Goal: Find contact information: Find contact information

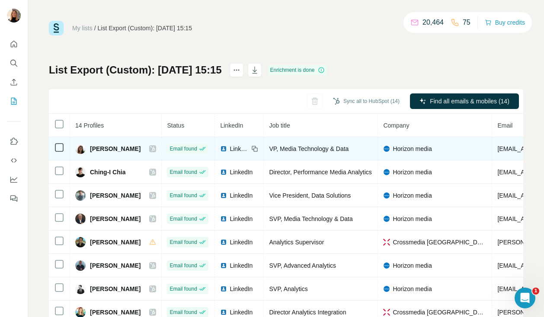
click at [222, 147] on img at bounding box center [223, 148] width 7 height 7
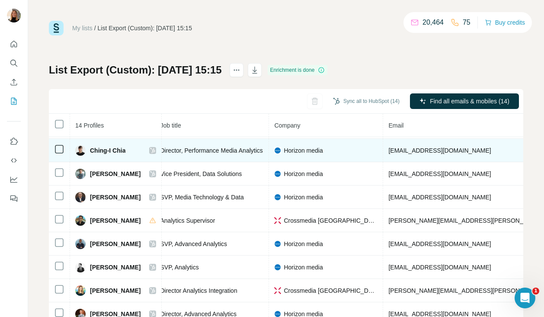
scroll to position [22, 193]
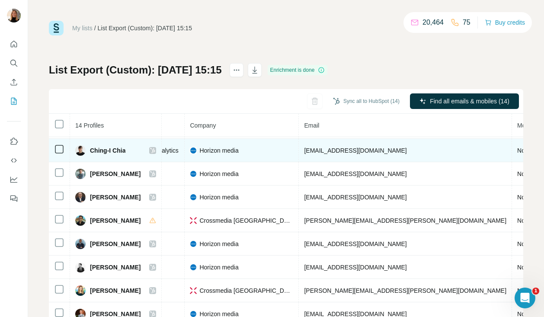
click at [360, 151] on span "cchia@horizonmedia.com" at bounding box center [355, 150] width 102 height 7
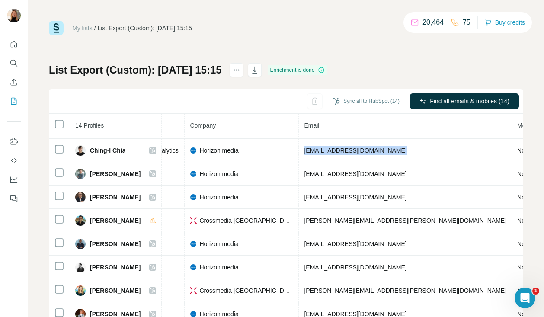
copy span "cchia@horizonmedia.com"
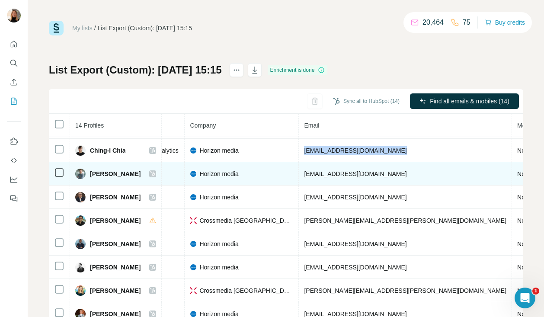
click at [323, 177] on td "cgum@horizonmedia.com" at bounding box center [405, 173] width 213 height 23
click at [332, 172] on span "cgum@horizonmedia.com" at bounding box center [355, 173] width 102 height 7
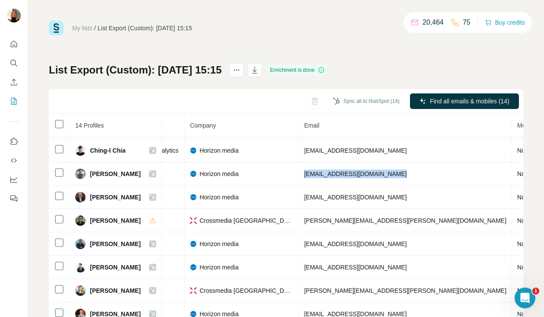
copy span "cgum@horizonmedia.com"
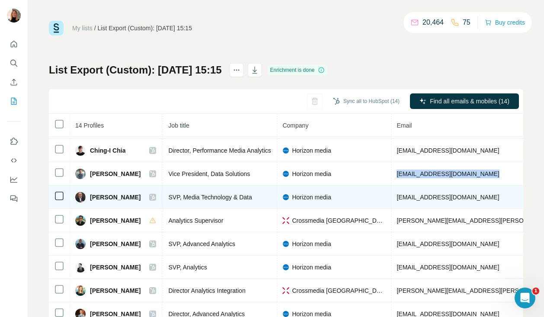
scroll to position [22, 105]
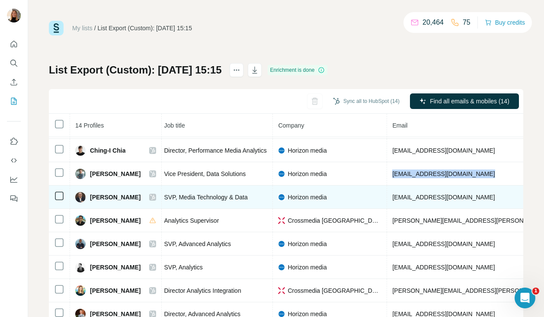
click at [413, 204] on td "dcarpenter@horizonmedia.com" at bounding box center [493, 196] width 213 height 23
click at [425, 197] on span "dcarpenter@horizonmedia.com" at bounding box center [443, 197] width 102 height 7
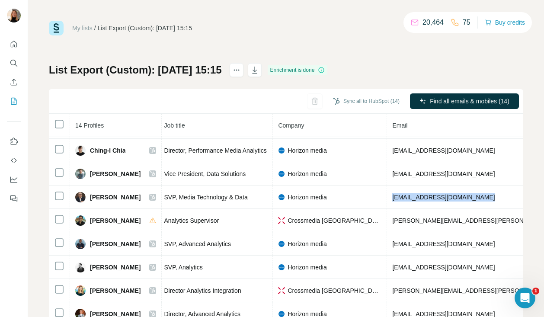
copy span "dcarpenter@horizonmedia.com"
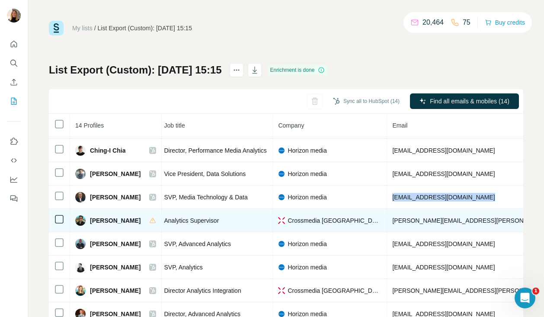
click at [423, 215] on td "dylan.sivori@crossmedia.com" at bounding box center [493, 220] width 213 height 23
click at [422, 220] on span "dylan.sivori@crossmedia.com" at bounding box center [493, 220] width 202 height 7
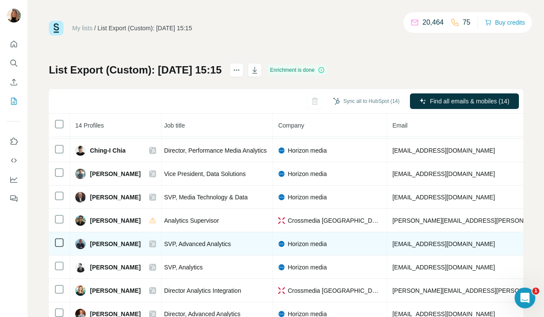
click at [424, 250] on td "jollunga@horizonmedia.com" at bounding box center [493, 243] width 213 height 23
click at [426, 247] on span "jollunga@horizonmedia.com" at bounding box center [443, 243] width 102 height 7
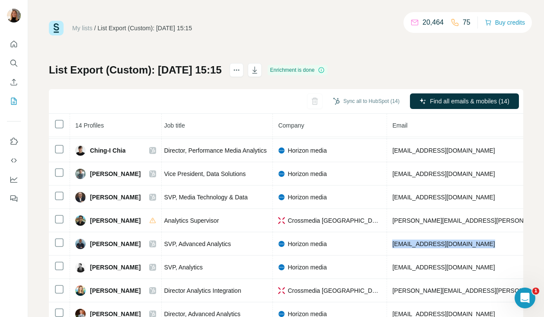
copy span "jollunga@horizonmedia.com"
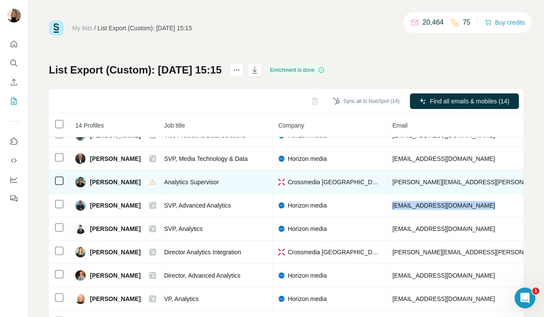
scroll to position [61, 105]
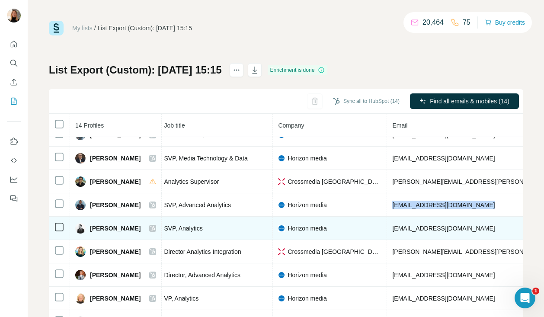
click at [410, 228] on span "jpretty@horizonmedia.com" at bounding box center [443, 228] width 102 height 7
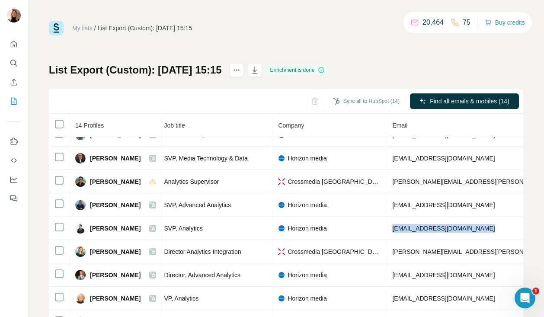
copy span "jpretty@horizonmedia.com"
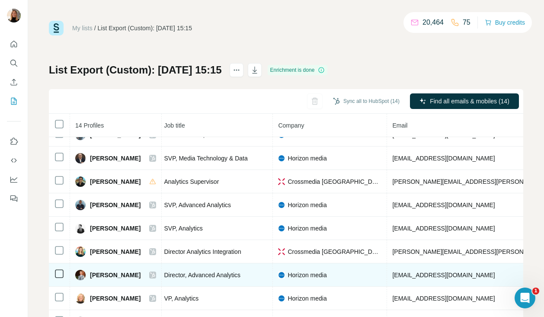
click at [402, 274] on span "mbuckholz@horizonmedia.com" at bounding box center [443, 274] width 102 height 7
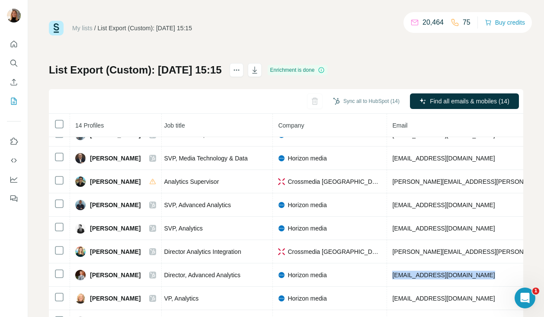
copy span "mbuckholz@horizonmedia.com"
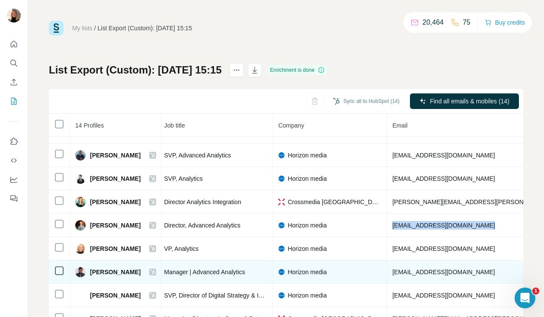
scroll to position [112, 105]
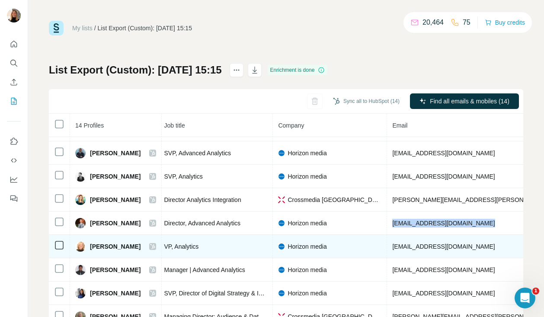
click at [421, 250] on td "mrogers@horizonmedia.com" at bounding box center [493, 246] width 213 height 23
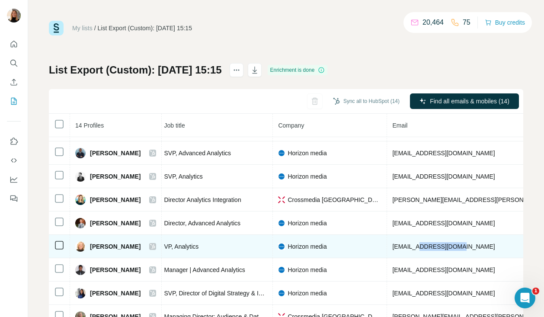
click at [414, 247] on span "mrogers@horizonmedia.com" at bounding box center [443, 246] width 102 height 7
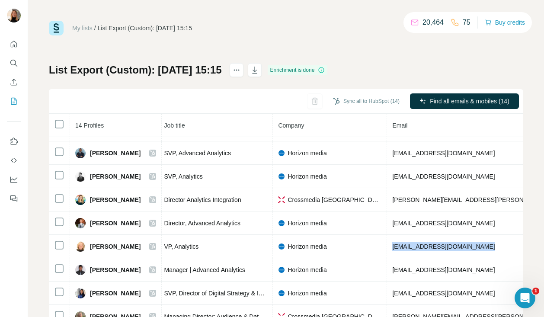
copy span "mrogers@horizonmedia.com"
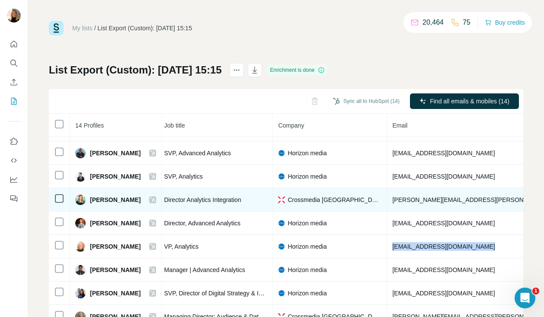
scroll to position [122, 105]
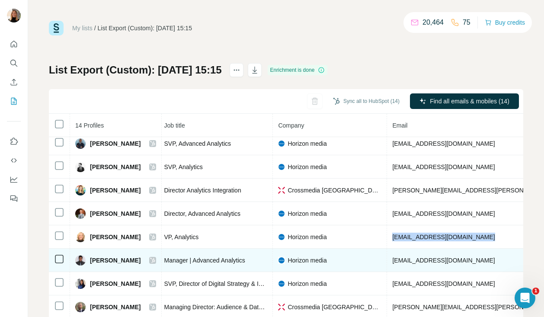
click at [419, 260] on span "msheth@horizonmedia.com" at bounding box center [443, 260] width 102 height 7
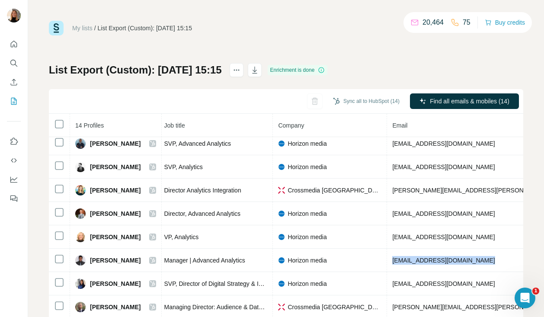
copy span "msheth@horizonmedia.com"
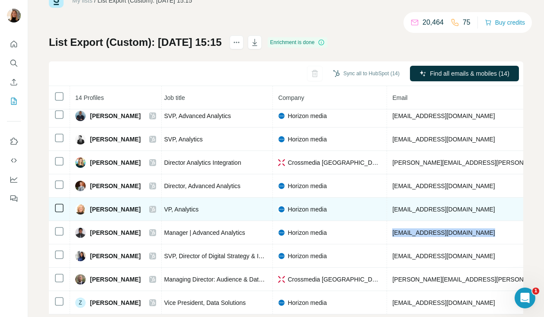
scroll to position [46, 0]
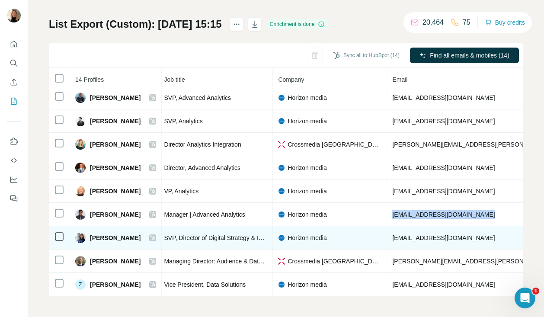
click at [418, 234] on span "skkim@horizonmedia.com" at bounding box center [443, 237] width 102 height 7
copy span "skkim@horizonmedia.com"
click at [150, 240] on icon at bounding box center [152, 237] width 5 height 7
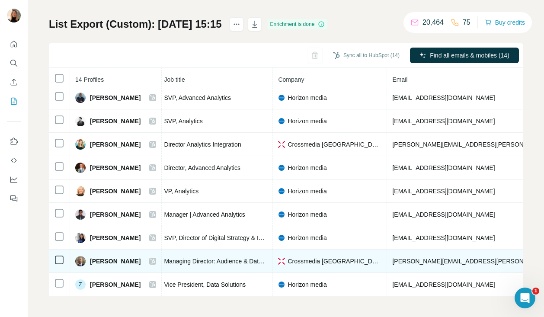
click at [150, 259] on icon at bounding box center [152, 261] width 5 height 7
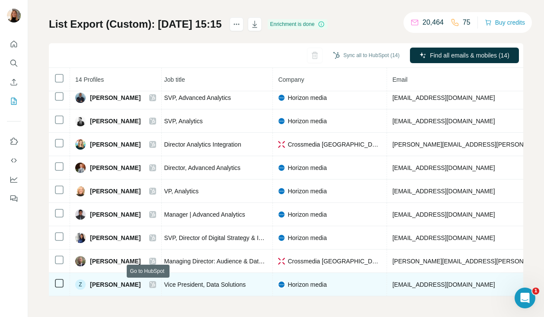
click at [150, 287] on icon at bounding box center [152, 284] width 5 height 7
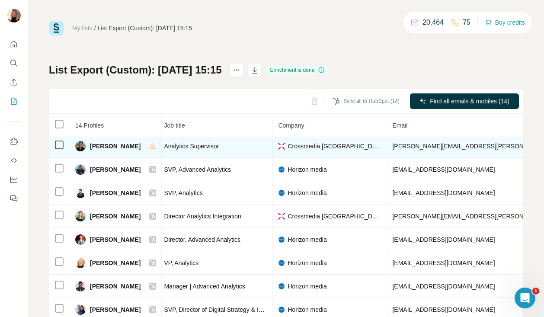
scroll to position [96, 105]
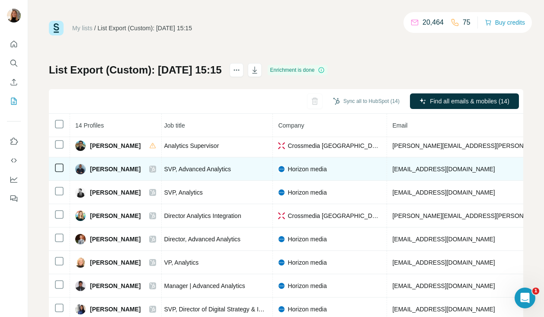
click at [288, 166] on span "Horizon media" at bounding box center [306, 169] width 39 height 9
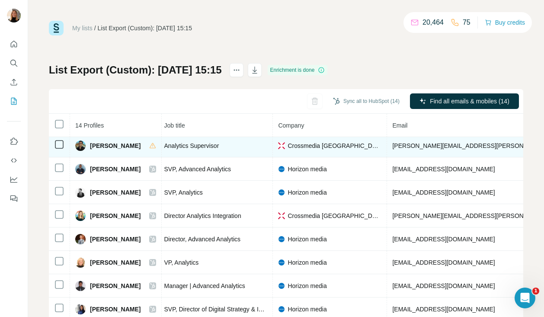
click at [438, 146] on span "dylan.sivori@crossmedia.com" at bounding box center [493, 145] width 202 height 7
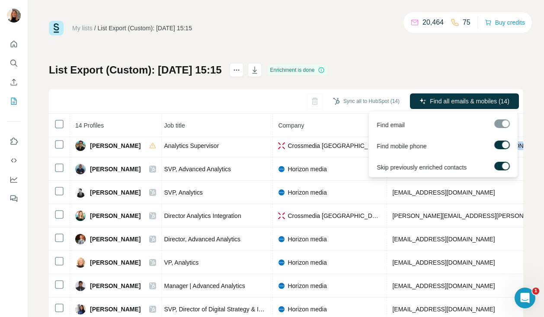
copy span "dylan.sivori@crossmedia.com"
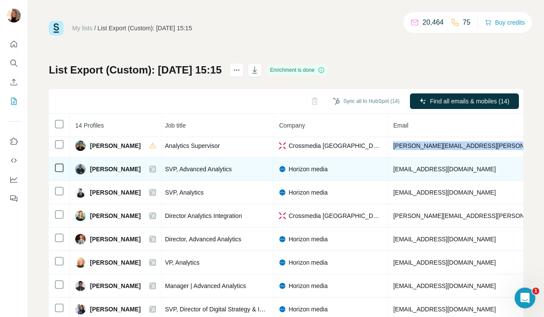
scroll to position [96, 105]
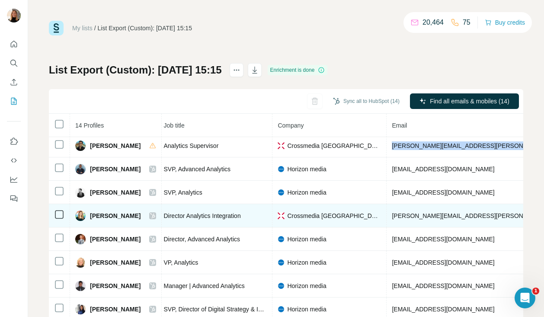
click at [414, 214] on span "lara.ernsberger@crossmedia.com" at bounding box center [493, 215] width 202 height 7
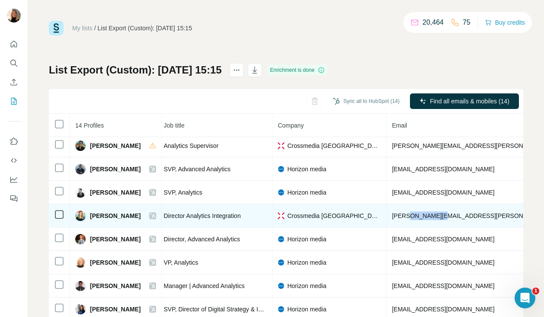
click at [414, 214] on span "lara.ernsberger@crossmedia.com" at bounding box center [493, 215] width 202 height 7
click at [150, 215] on icon at bounding box center [152, 215] width 5 height 7
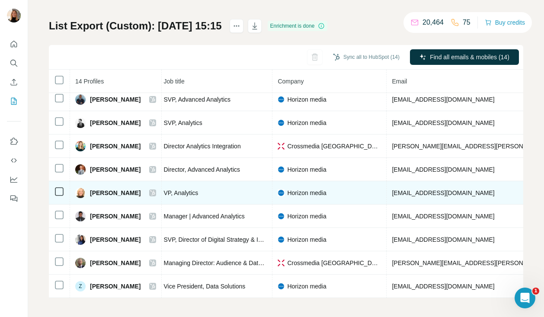
scroll to position [46, 0]
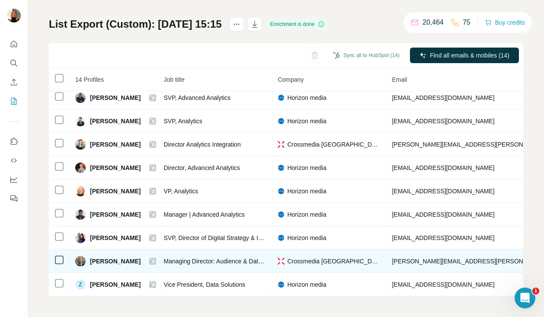
click at [424, 258] on span "stephen.lee@crossmedia.com" at bounding box center [493, 261] width 202 height 7
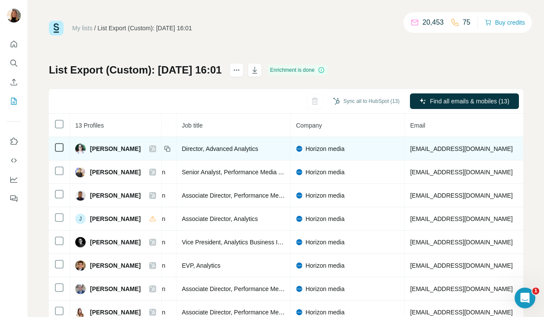
click at [442, 146] on span "aakerblom@horizonmedia.com" at bounding box center [461, 148] width 102 height 7
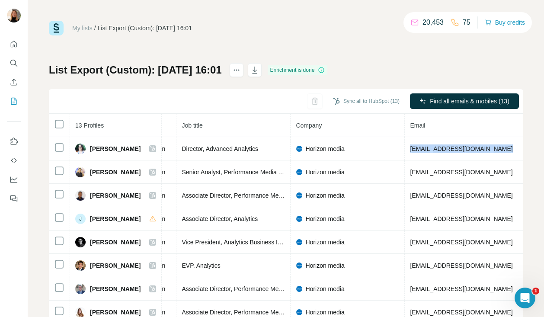
copy span "aakerblom@horizonmedia.com"
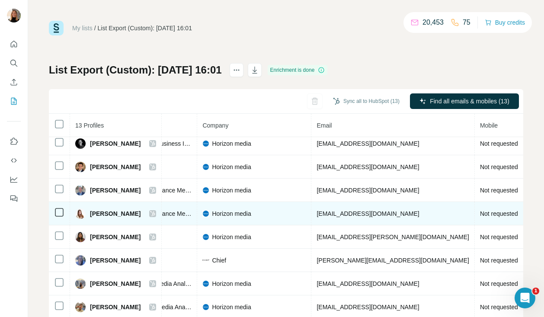
scroll to position [99, 0]
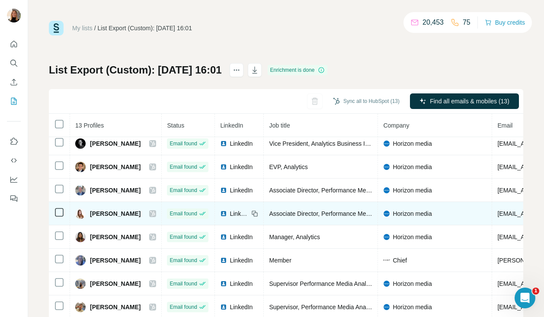
click at [229, 210] on span "LinkedIn" at bounding box center [238, 213] width 19 height 9
click at [150, 216] on icon at bounding box center [152, 213] width 5 height 7
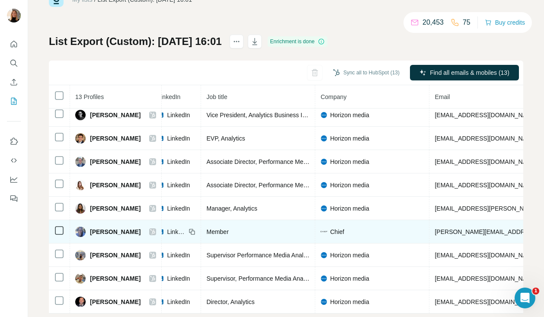
scroll to position [99, 62]
click at [175, 230] on span "LinkedIn" at bounding box center [176, 231] width 19 height 9
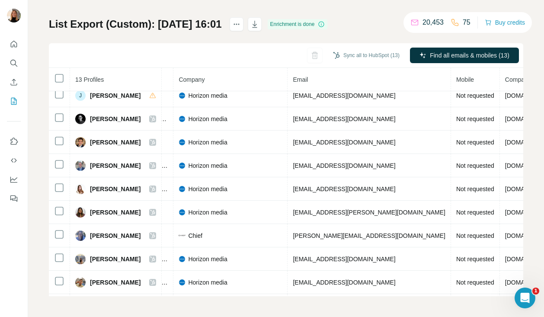
scroll to position [0, 204]
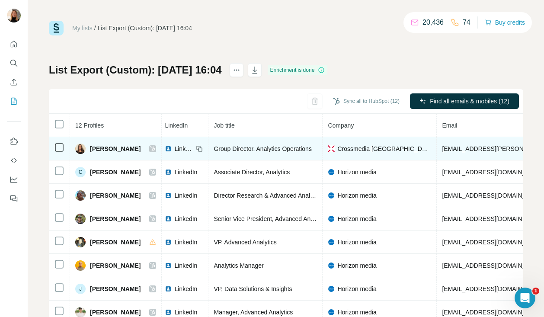
scroll to position [0, 84]
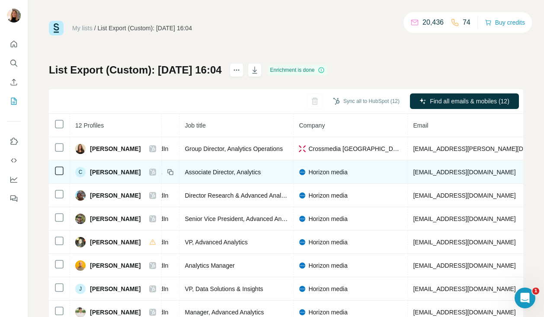
click at [448, 172] on span "cphan@horizonmedia.com" at bounding box center [464, 172] width 102 height 7
copy span "cphan@horizonmedia.com"
click at [150, 173] on icon at bounding box center [152, 171] width 5 height 5
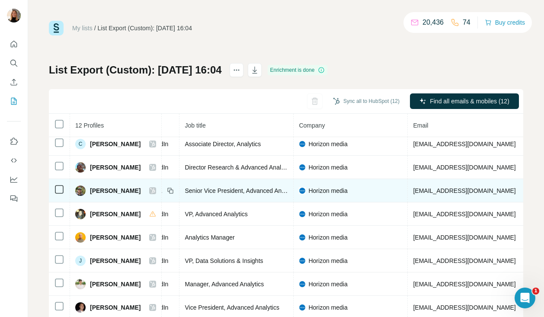
scroll to position [23, 84]
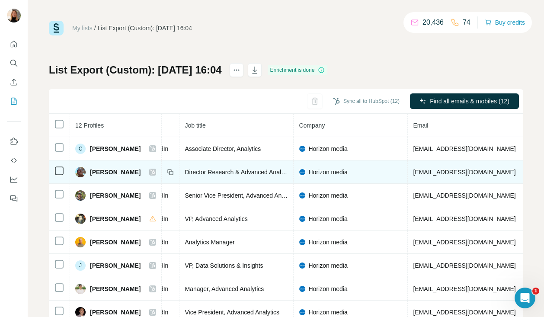
click at [423, 174] on span "cstenger@horizonmedia.com" at bounding box center [464, 172] width 102 height 7
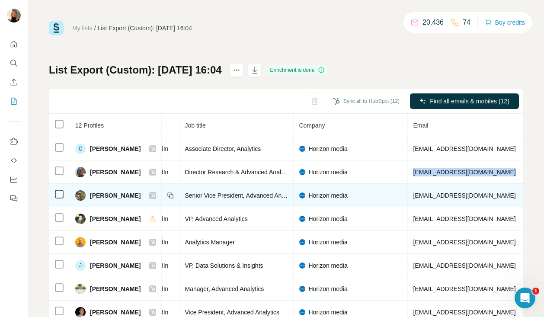
click at [452, 192] on span "eadamus@horizonmedia.com" at bounding box center [464, 195] width 102 height 7
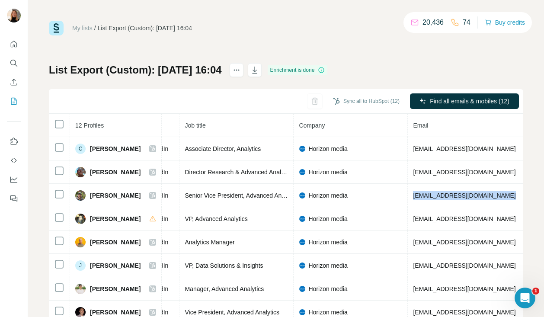
copy span "eadamus@horizonmedia.com"
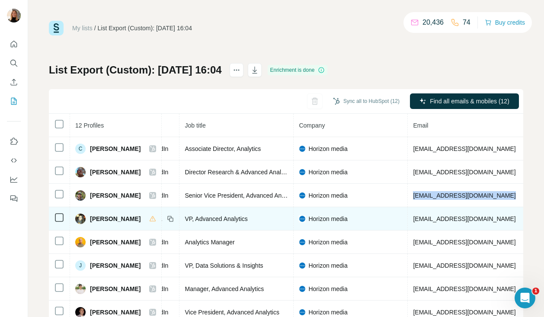
click at [418, 224] on td "elopez@horizonmedia.com" at bounding box center [489, 218] width 163 height 23
click at [422, 220] on span "elopez@horizonmedia.com" at bounding box center [464, 218] width 102 height 7
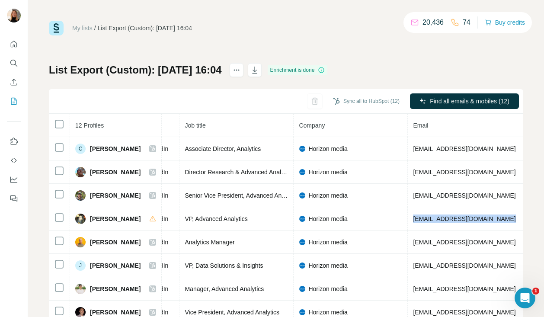
copy span "elopez@horizonmedia.com"
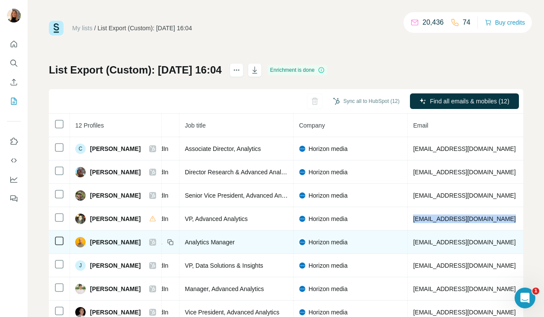
click at [438, 242] on span "hkwawu@horizonmedia.com" at bounding box center [464, 242] width 102 height 7
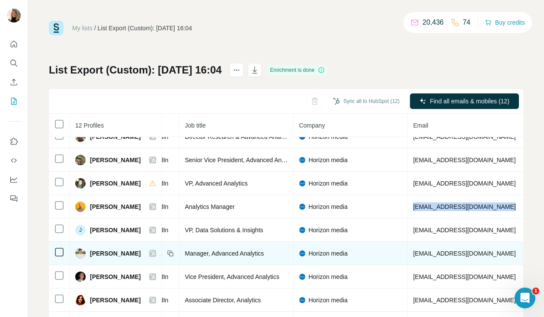
scroll to position [70, 84]
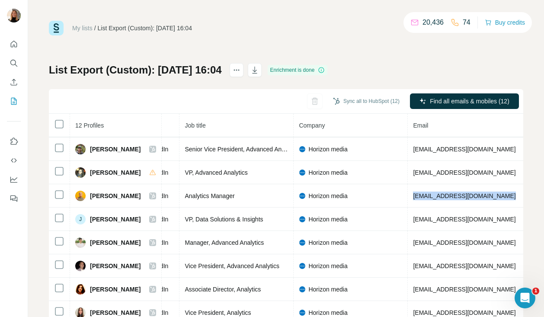
copy span "hkwawu@horizonmedia.com"
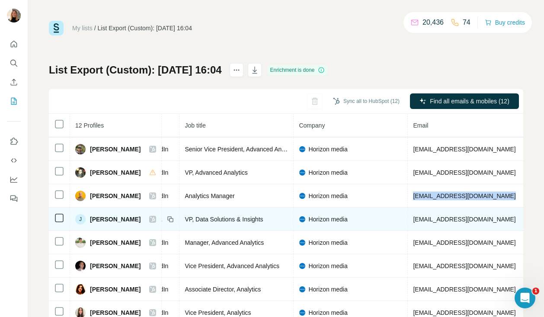
click at [451, 220] on span "jleder@horizonmedia.com" at bounding box center [464, 219] width 102 height 7
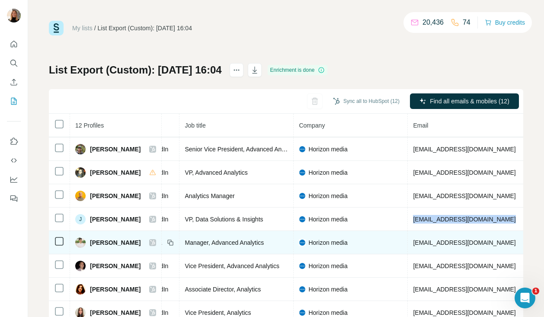
copy span "jleder@horizonmedia.com"
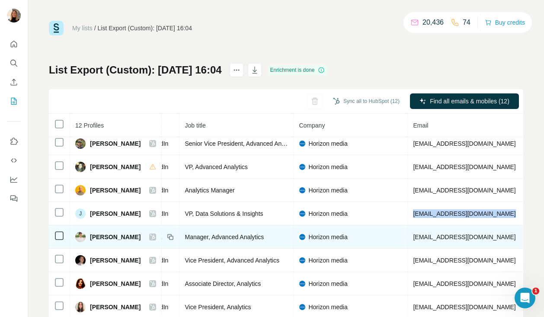
scroll to position [46, 0]
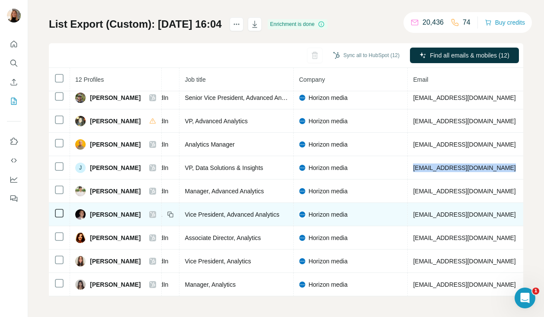
click at [430, 216] on span "jdonato@horizonmedia.com" at bounding box center [464, 214] width 102 height 7
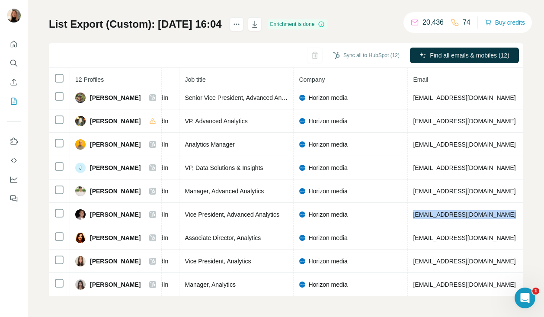
copy span "jdonato@horizonmedia.com"
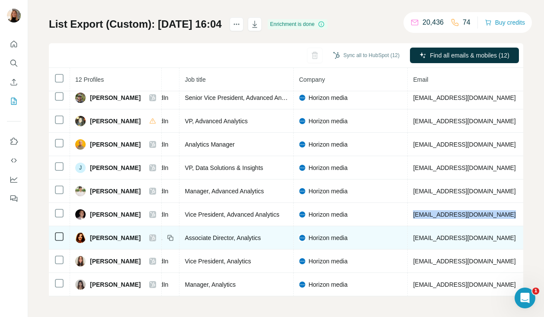
click at [422, 239] on span "kbalani@horizonmedia.com" at bounding box center [464, 237] width 102 height 7
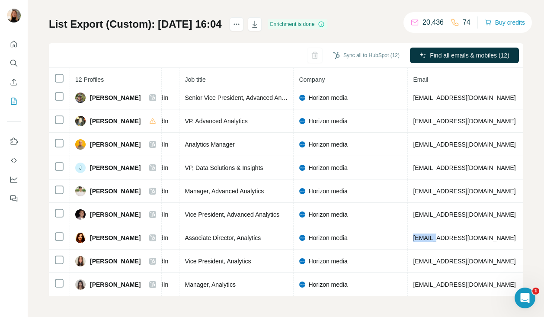
copy span "kbalani"
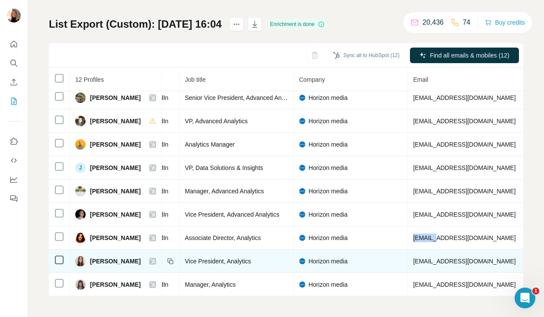
click at [448, 256] on td "lrich@horizonmedia.com" at bounding box center [489, 260] width 163 height 23
click at [448, 262] on span "lrich@horizonmedia.com" at bounding box center [464, 261] width 102 height 7
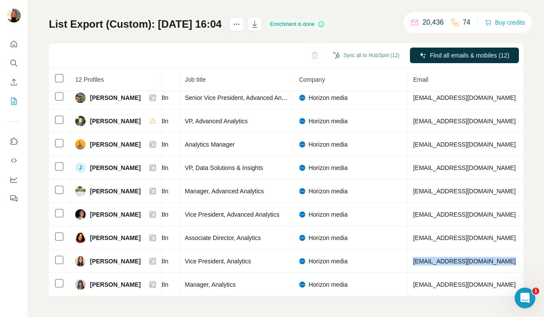
copy span "lrich@horizonmedia.com"
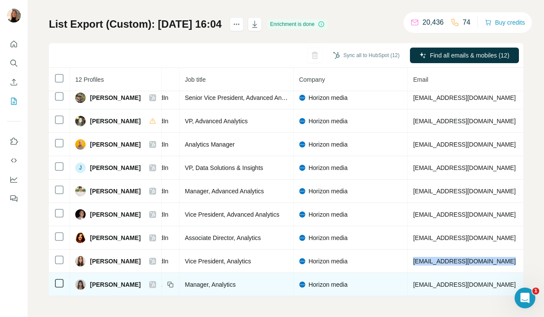
click at [440, 287] on span "ljiang@horizonmedia.com" at bounding box center [464, 284] width 102 height 7
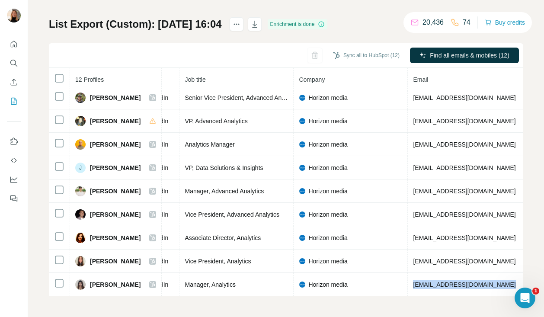
copy span "ljiang@horizonmedia.com"
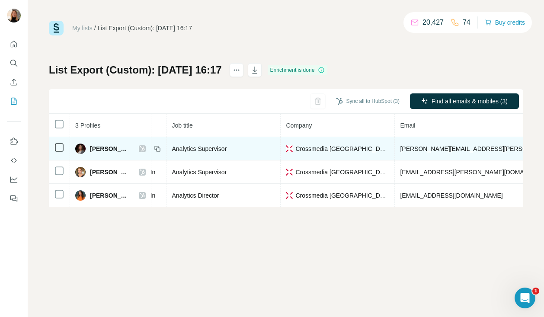
scroll to position [0, 95]
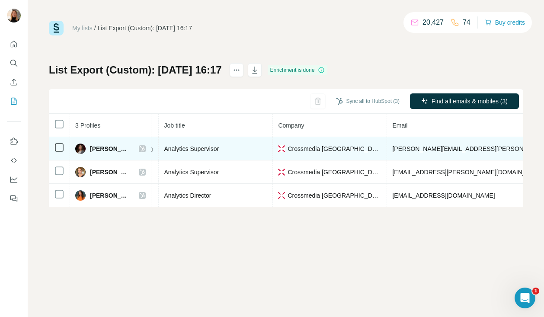
click at [407, 147] on span "[PERSON_NAME][EMAIL_ADDRESS][PERSON_NAME][DOMAIN_NAME]" at bounding box center [493, 148] width 202 height 7
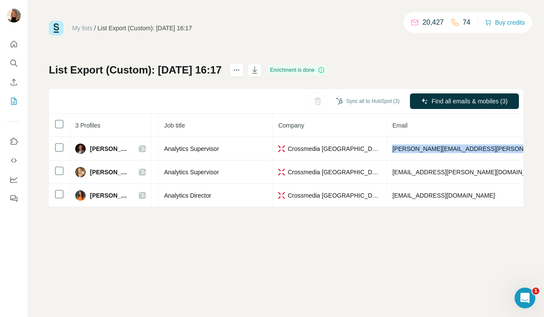
copy span "[PERSON_NAME][EMAIL_ADDRESS][PERSON_NAME][DOMAIN_NAME]"
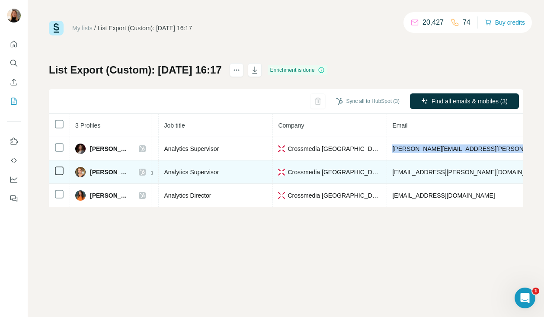
click at [416, 174] on span "[EMAIL_ADDRESS][PERSON_NAME][DOMAIN_NAME]" at bounding box center [468, 172] width 152 height 7
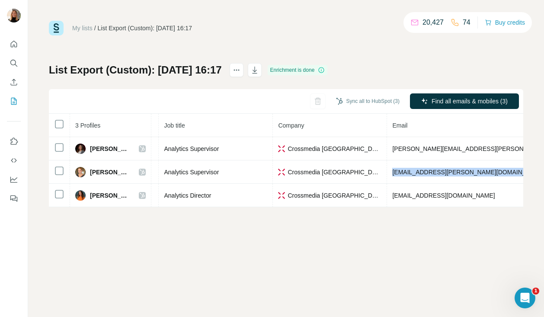
copy span "[EMAIL_ADDRESS][PERSON_NAME][DOMAIN_NAME]"
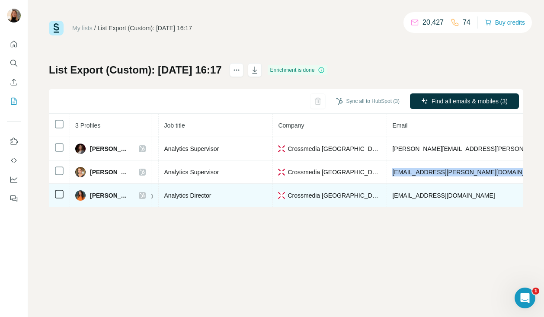
click at [411, 196] on span "[EMAIL_ADDRESS][DOMAIN_NAME]" at bounding box center [443, 195] width 102 height 7
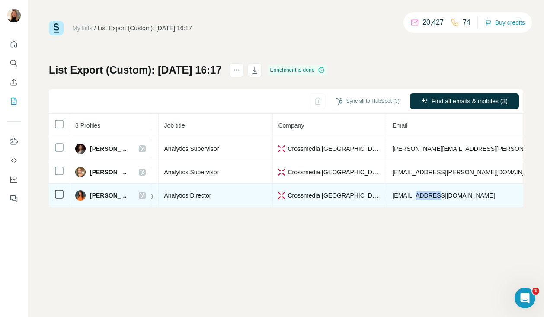
click at [411, 196] on span "[EMAIL_ADDRESS][DOMAIN_NAME]" at bounding box center [443, 195] width 102 height 7
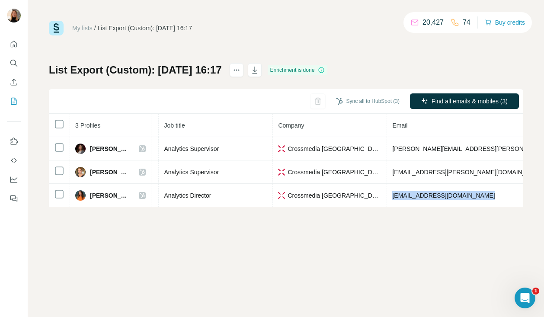
copy span "[EMAIL_ADDRESS][DOMAIN_NAME]"
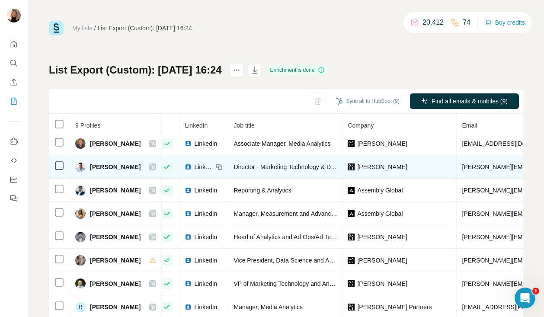
scroll to position [5, 66]
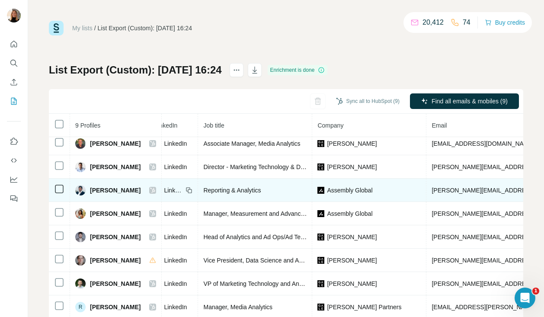
click at [456, 191] on span "amitesh.kapoor@assemblyglobal.com" at bounding box center [507, 190] width 152 height 7
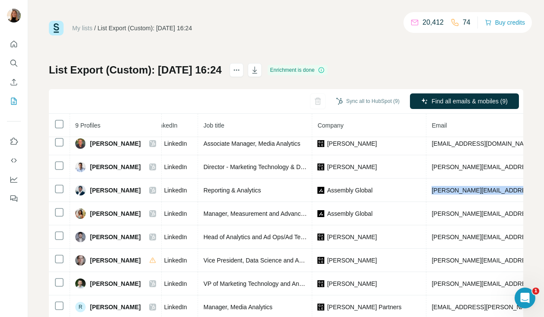
scroll to position [46, 0]
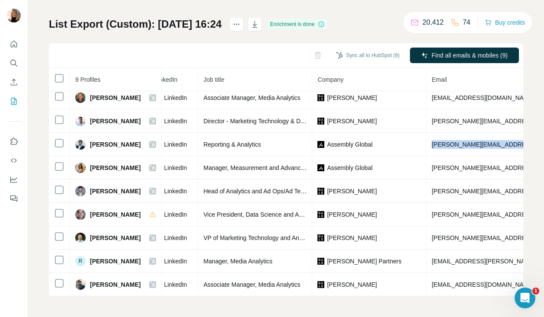
copy span "amitesh.kapoor@assemblyglobal.com"
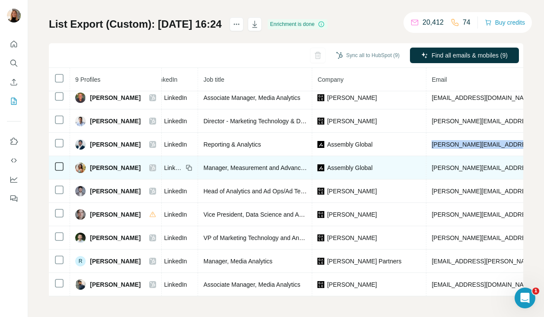
click at [464, 169] on span "emily.munson@assemblyglobal.com" at bounding box center [532, 167] width 202 height 7
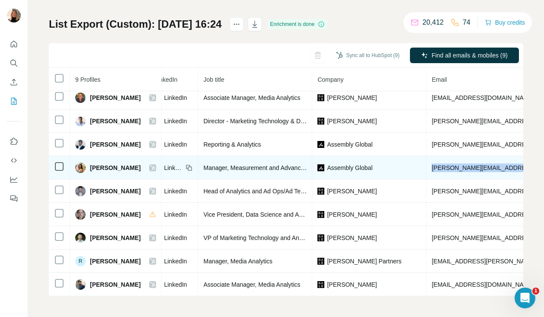
click at [464, 169] on span "emily.munson@assemblyglobal.com" at bounding box center [532, 167] width 202 height 7
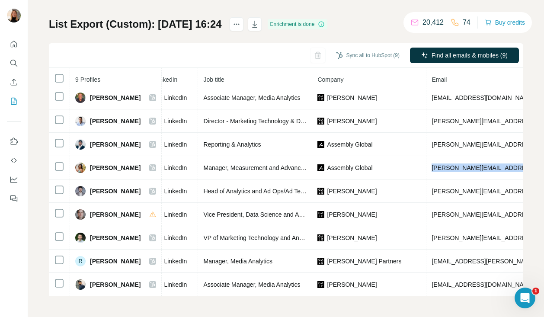
copy span "emily.munson@assemblyglobal.com"
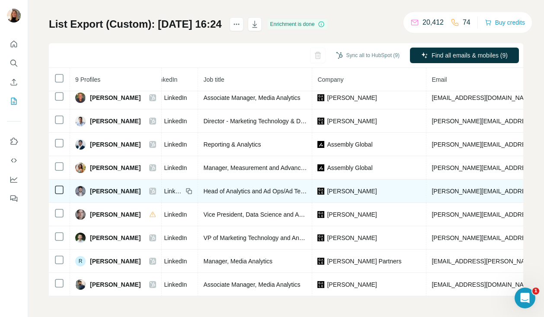
click at [451, 189] on span "jared.randall@galepartners.com" at bounding box center [532, 191] width 202 height 7
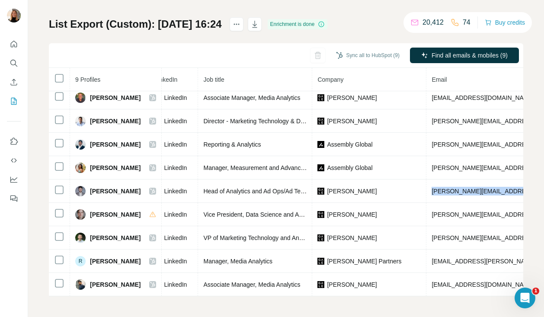
copy span "jared.randall@galepartners.com"
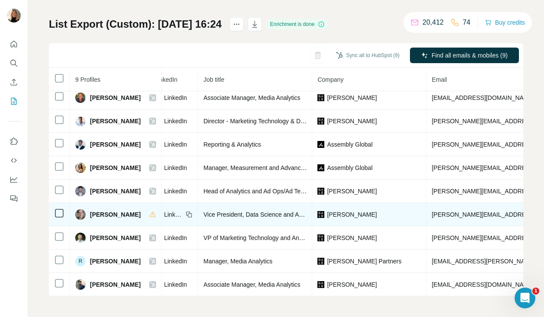
click at [455, 212] on span "john.whissell@galepartners.com" at bounding box center [532, 214] width 202 height 7
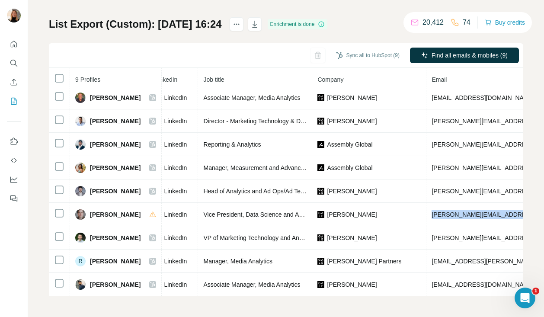
copy span "john.whissell@galepartners.com"
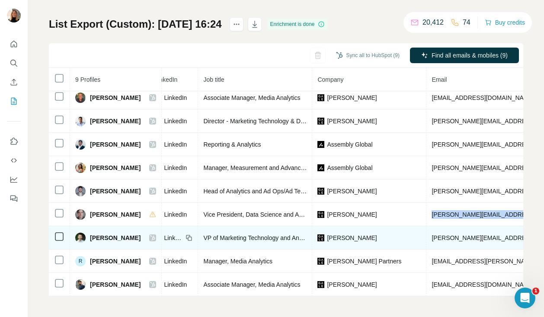
click at [467, 233] on td "robert.aeder@galepartners.com" at bounding box center [532, 237] width 213 height 23
click at [466, 236] on span "robert.aeder@galepartners.com" at bounding box center [532, 237] width 202 height 7
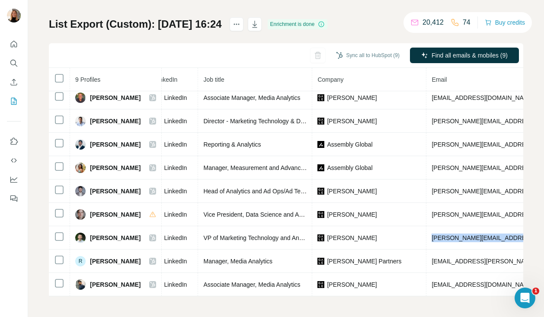
copy span "robert.aeder@galepartners.com"
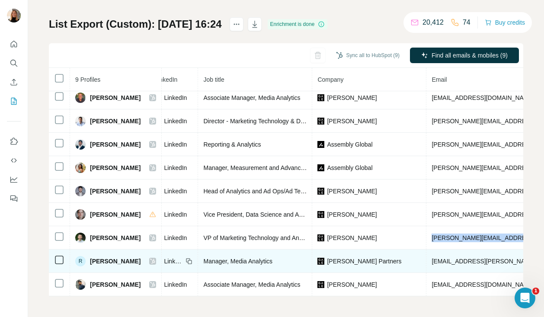
click at [443, 254] on td "rubez.sandhu@galepartners.com" at bounding box center [532, 260] width 213 height 23
click at [445, 258] on span "rubez.sandhu@galepartners.com" at bounding box center [507, 261] width 152 height 7
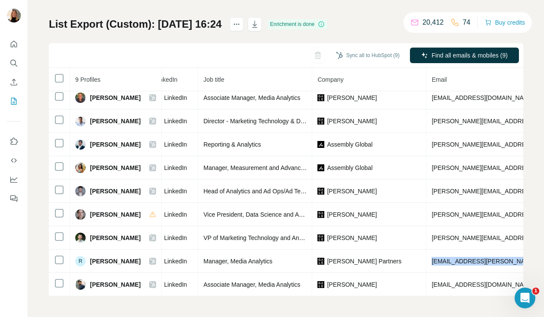
copy span "rubez.sandhu@galepartners.com"
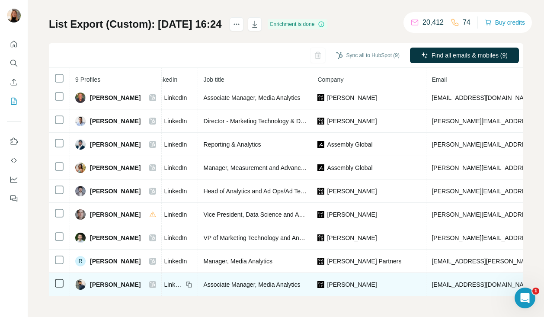
click at [456, 281] on span "shahzeb.ahmad@galepartners.com" at bounding box center [482, 284] width 102 height 7
copy span "shahzeb.ahmad@galepartners.com"
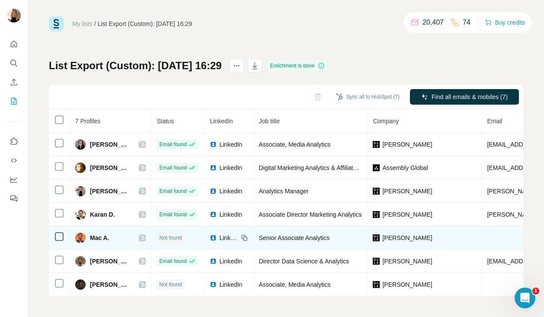
click at [228, 237] on span "LinkedIn" at bounding box center [228, 237] width 19 height 9
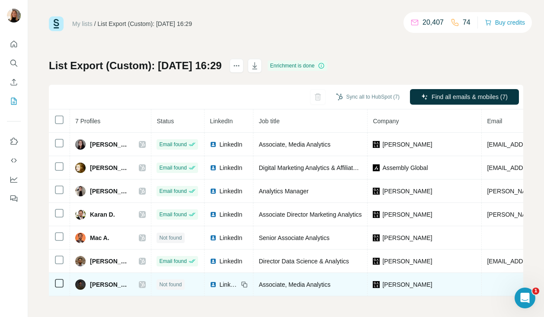
click at [229, 286] on span "LinkedIn" at bounding box center [228, 284] width 19 height 9
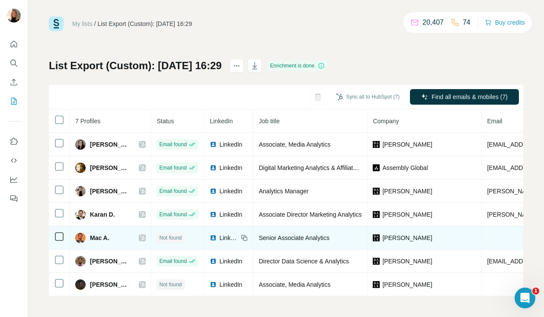
click at [144, 240] on icon at bounding box center [142, 237] width 5 height 7
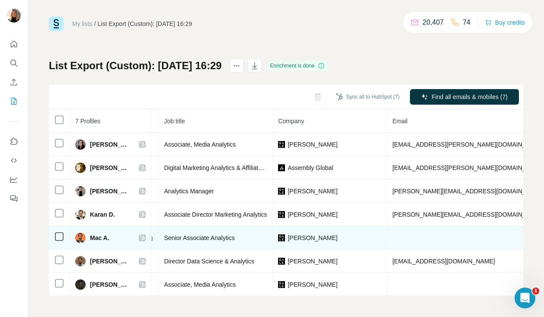
scroll to position [0, 108]
